Goal: Navigation & Orientation: Understand site structure

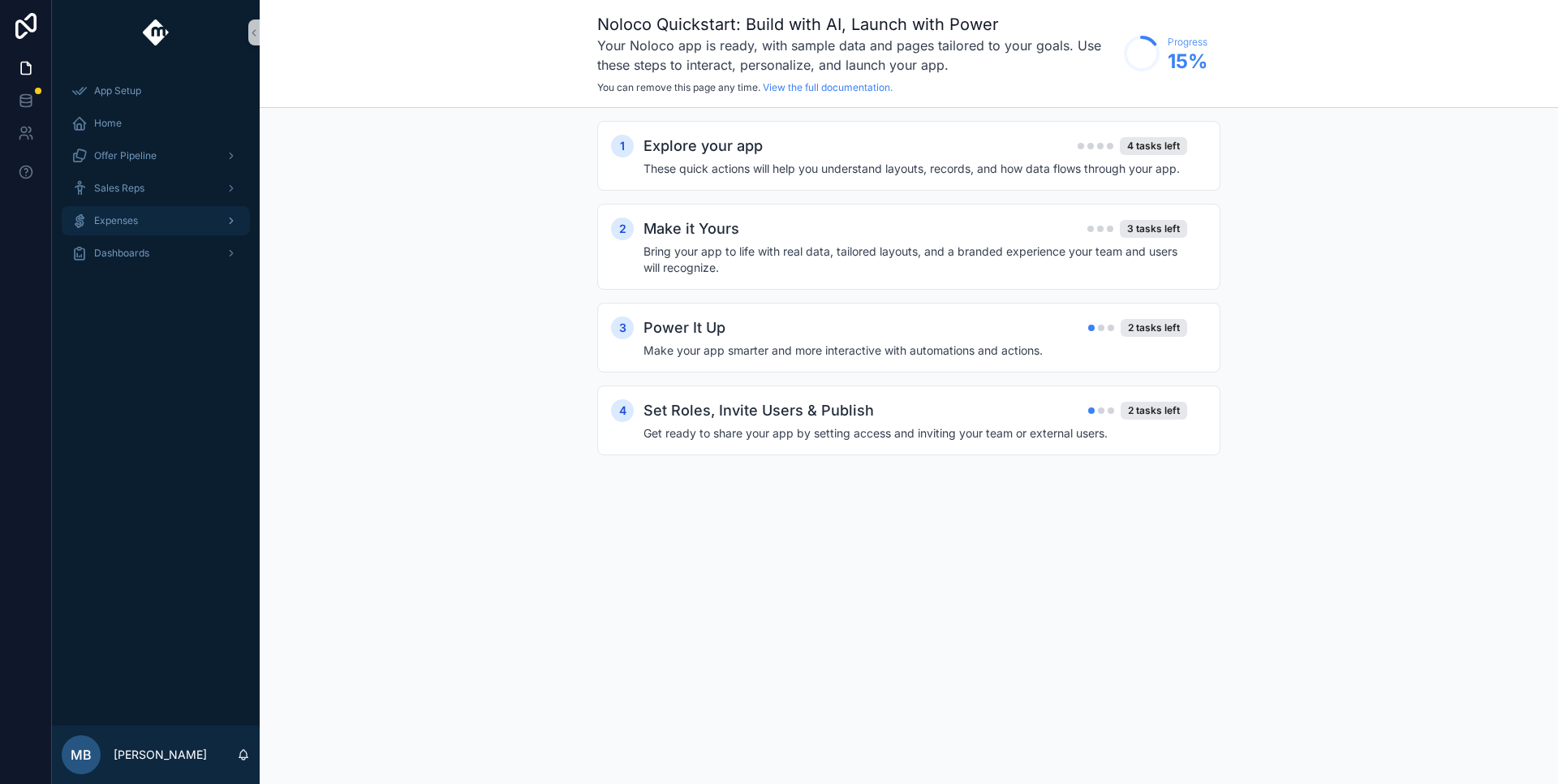
click at [127, 221] on span "Expenses" at bounding box center [116, 220] width 43 height 13
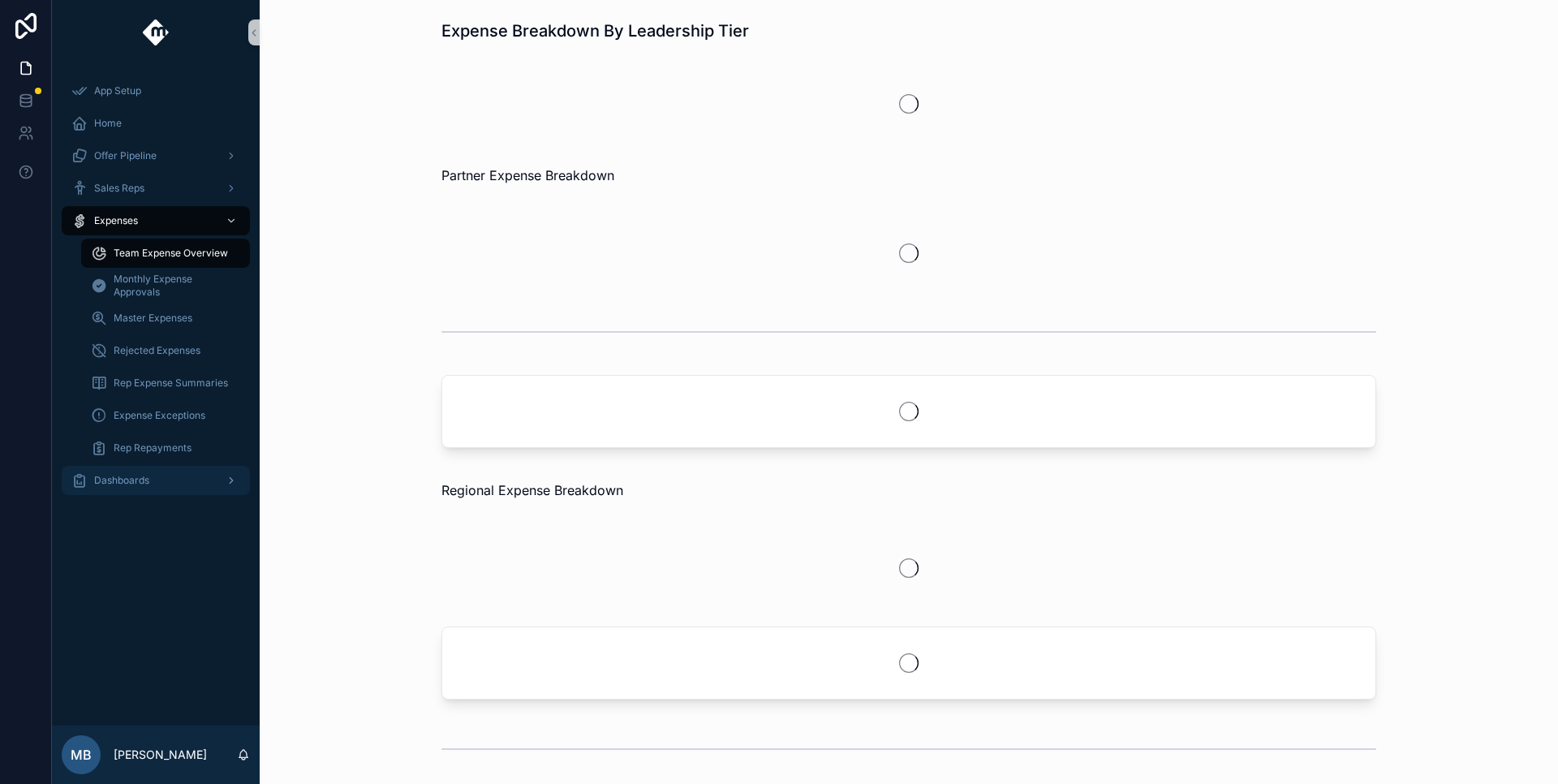
click at [164, 485] on div "Dashboards" at bounding box center [155, 480] width 169 height 26
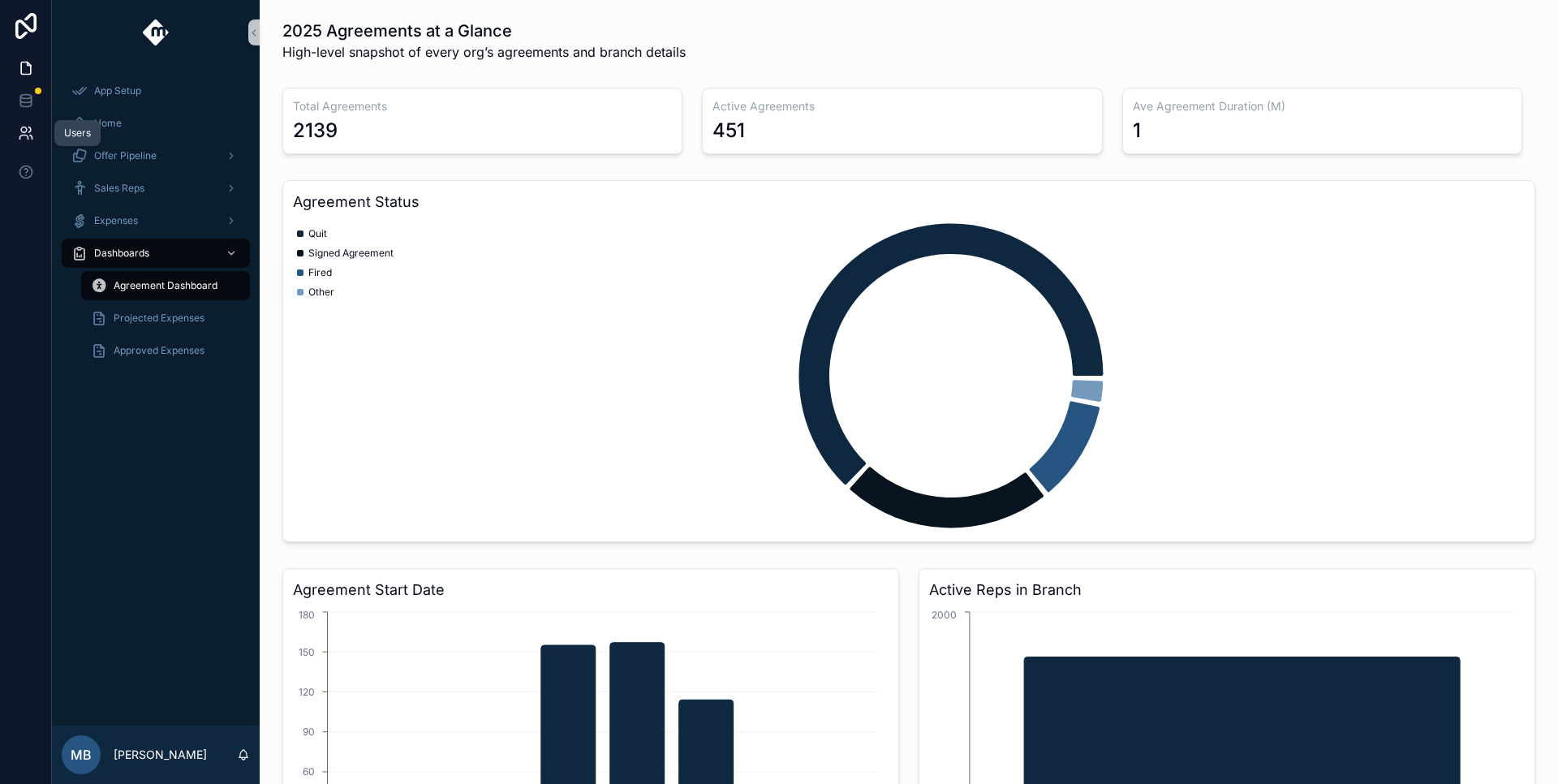
click at [24, 132] on icon at bounding box center [23, 130] width 5 height 5
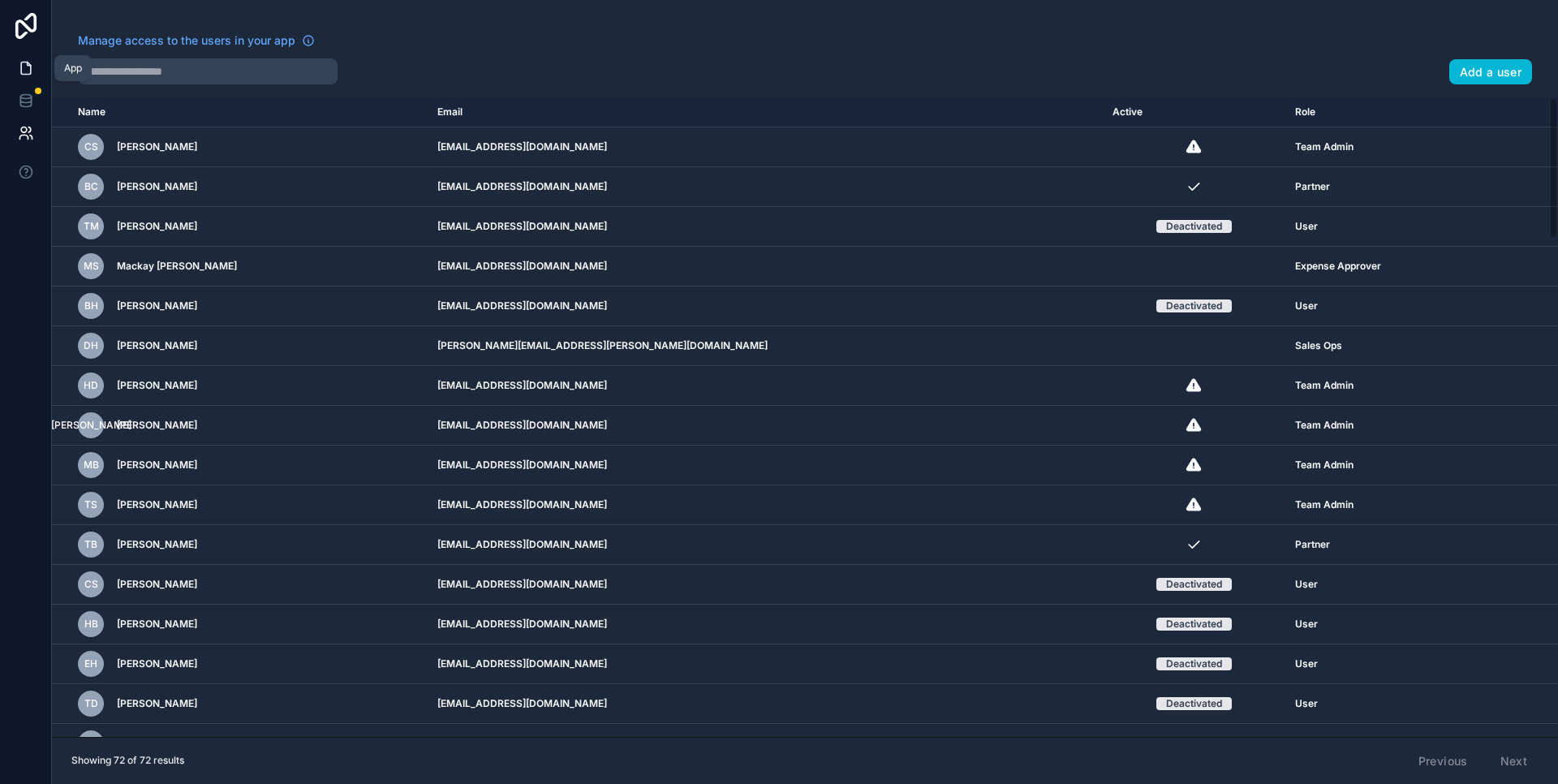
click at [25, 76] on icon at bounding box center [26, 68] width 16 height 16
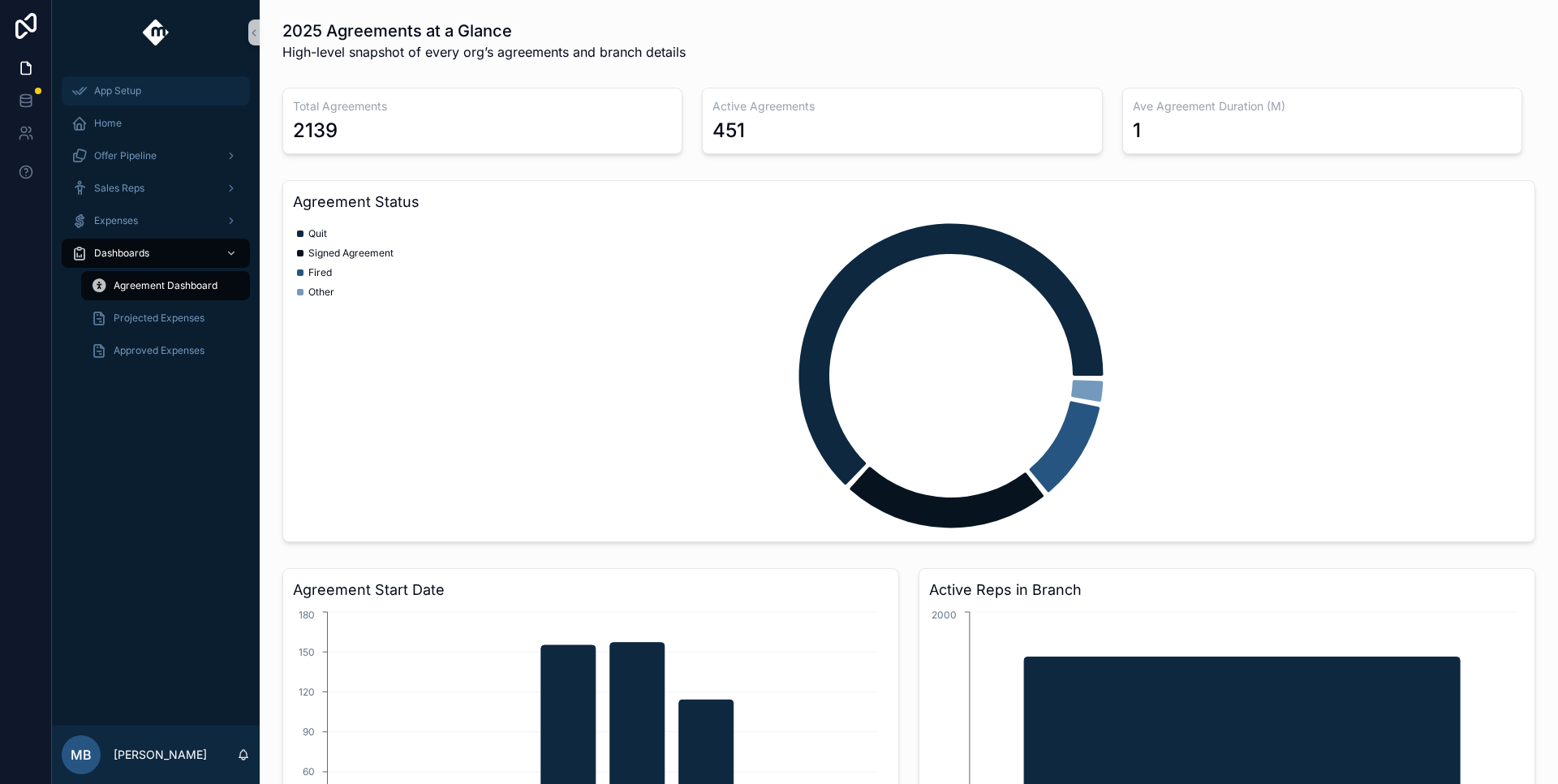
click at [156, 82] on div "App Setup" at bounding box center [155, 90] width 169 height 26
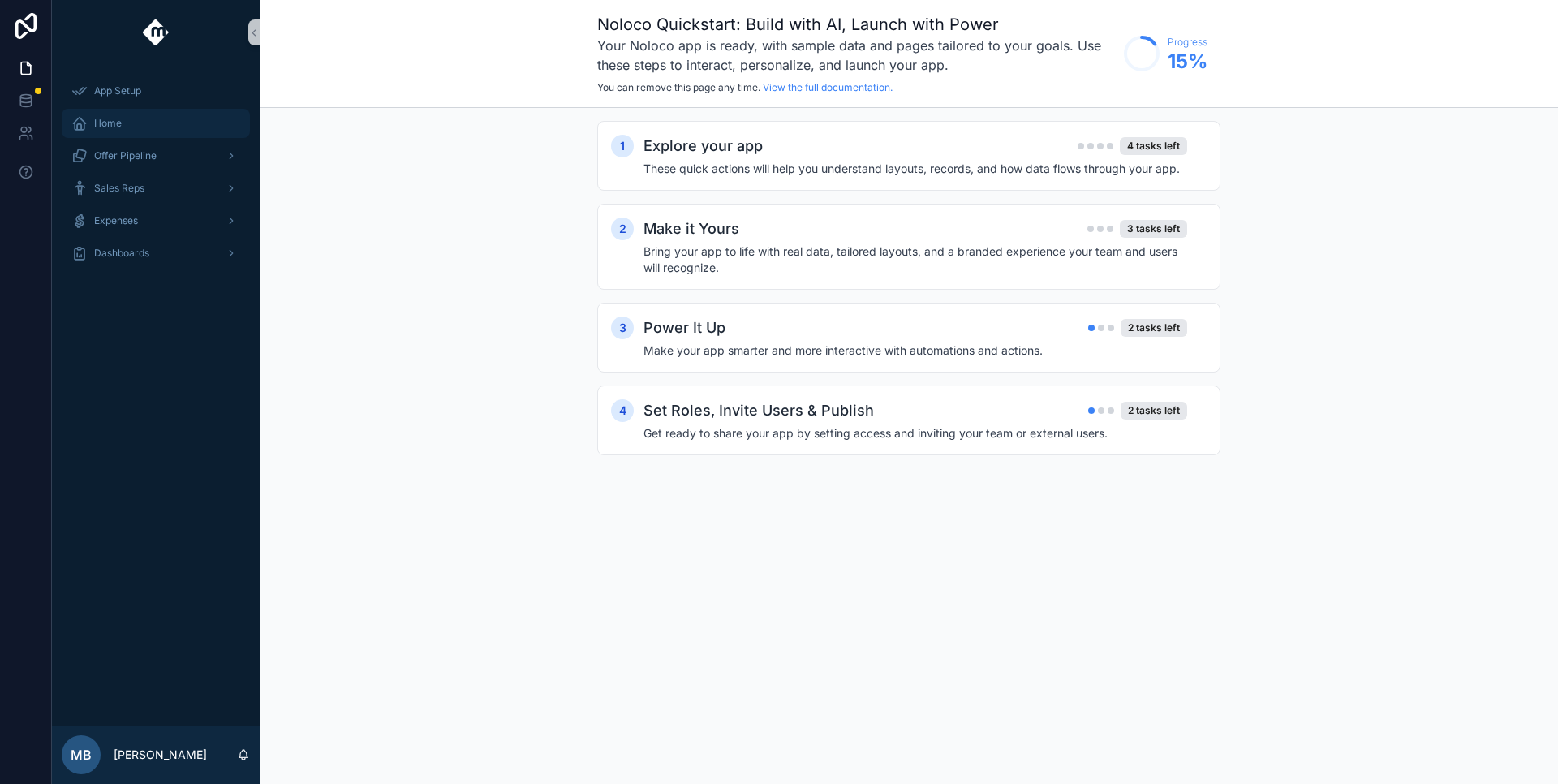
click at [155, 115] on div "Home" at bounding box center [155, 123] width 169 height 26
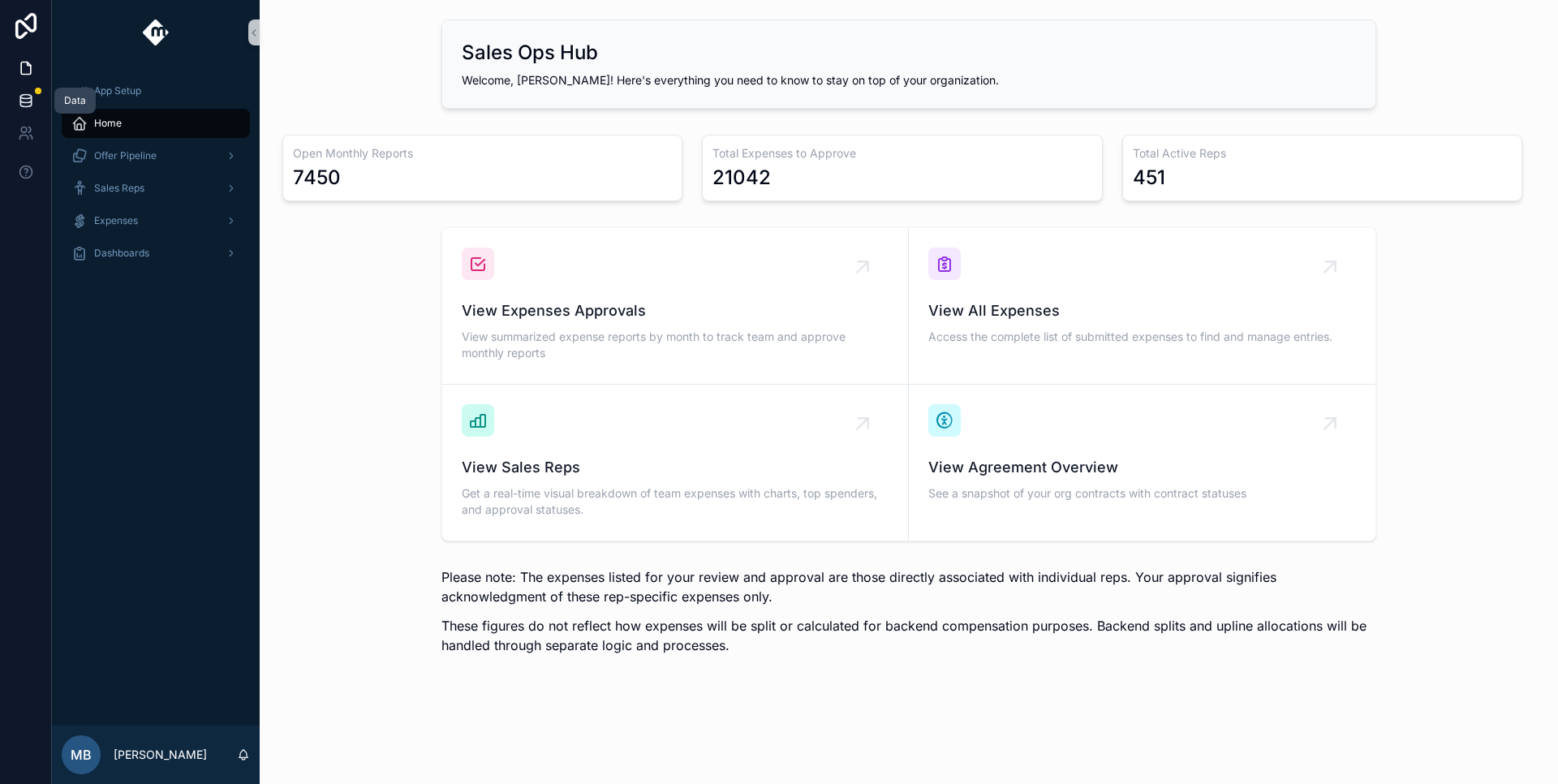
click at [27, 97] on icon at bounding box center [26, 100] width 16 height 16
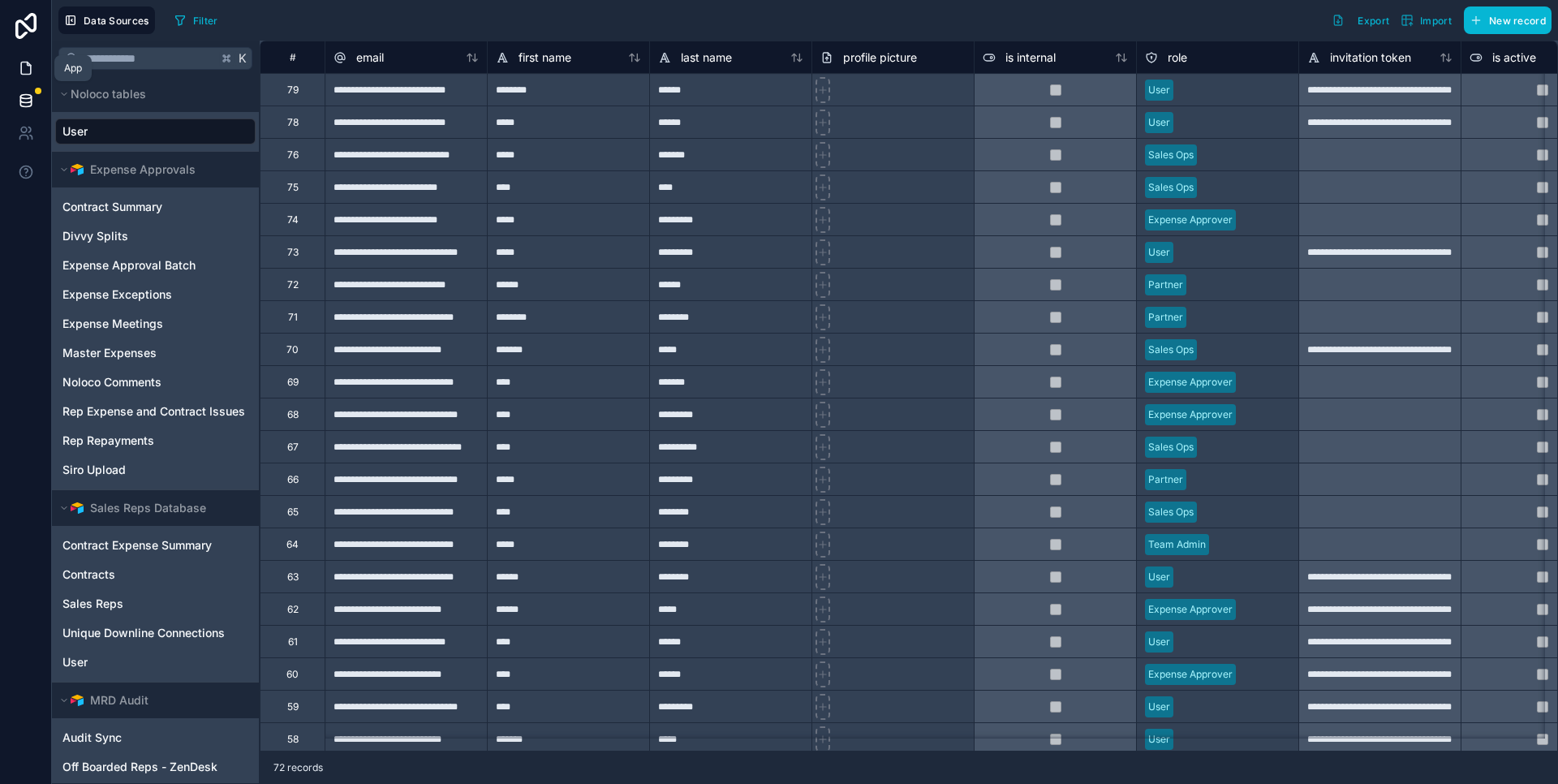
click at [27, 71] on icon at bounding box center [26, 68] width 16 height 16
